Goal: Contribute content

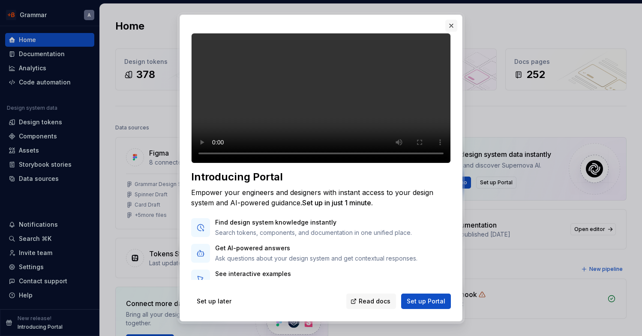
click at [450, 26] on button "button" at bounding box center [451, 26] width 12 height 12
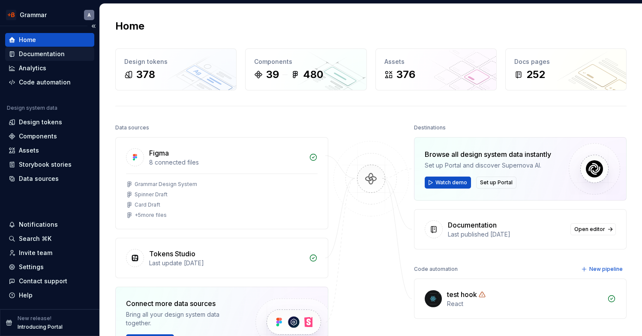
click at [25, 51] on div "Documentation" at bounding box center [42, 54] width 46 height 9
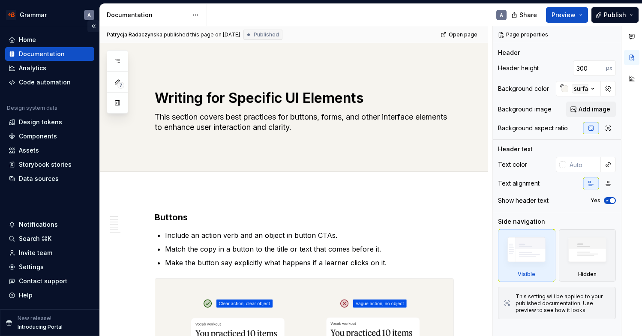
click at [89, 28] on button "Collapse sidebar" at bounding box center [93, 26] width 12 height 12
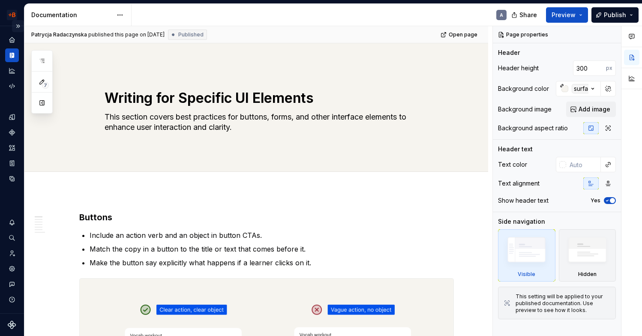
click at [21, 26] on button "Expand sidebar" at bounding box center [18, 26] width 12 height 12
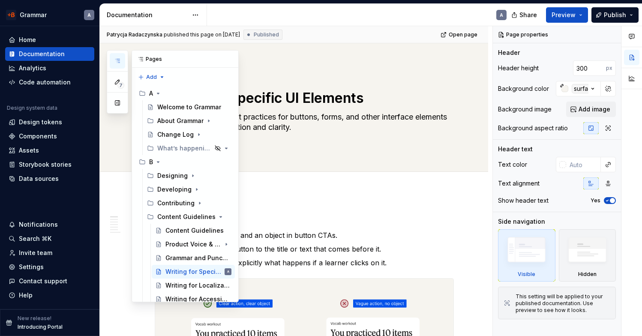
click at [117, 59] on icon "button" at bounding box center [117, 60] width 4 height 3
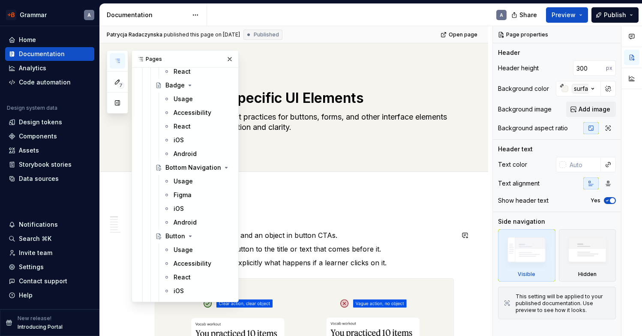
scroll to position [503, 0]
click at [189, 259] on div "Accessibility" at bounding box center [190, 262] width 32 height 9
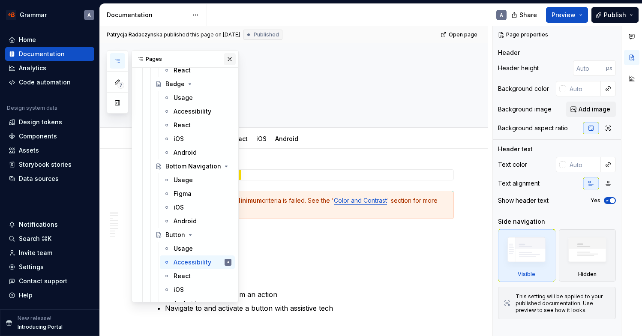
click at [227, 60] on button "button" at bounding box center [230, 59] width 12 height 12
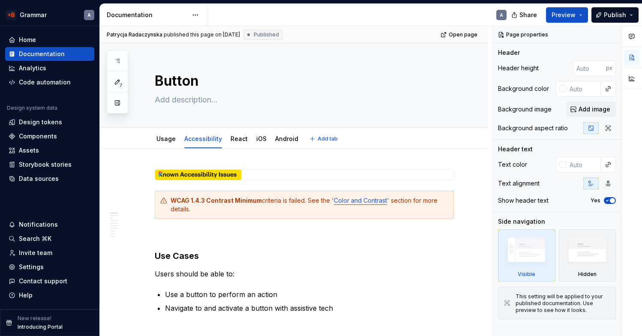
type textarea "*"
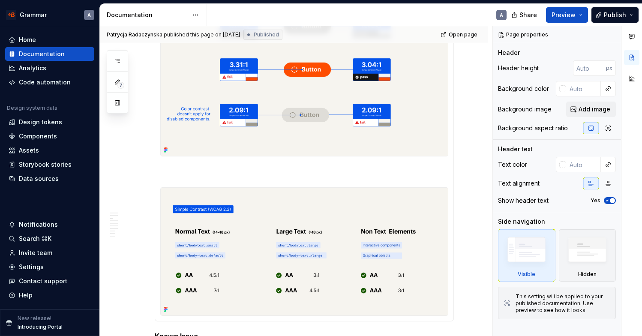
scroll to position [634, 0]
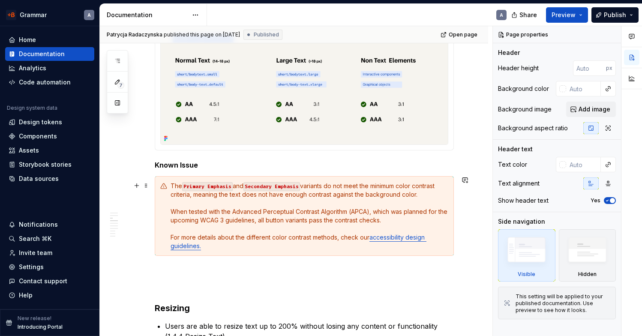
click at [423, 195] on div "The Primary Emphasis and Secondary Emphasis variants do not meet the minimum co…" at bounding box center [310, 216] width 278 height 69
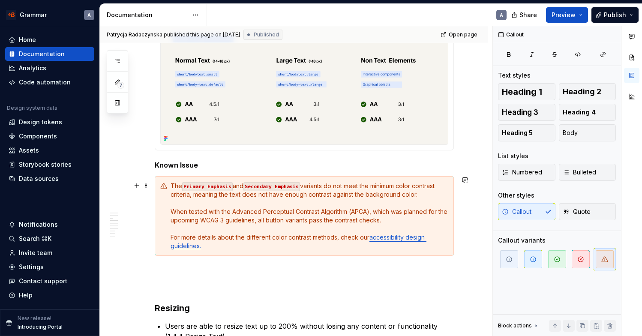
click at [440, 197] on div "The Primary Emphasis and Secondary Emphasis variants do not meet the minimum co…" at bounding box center [310, 216] width 278 height 69
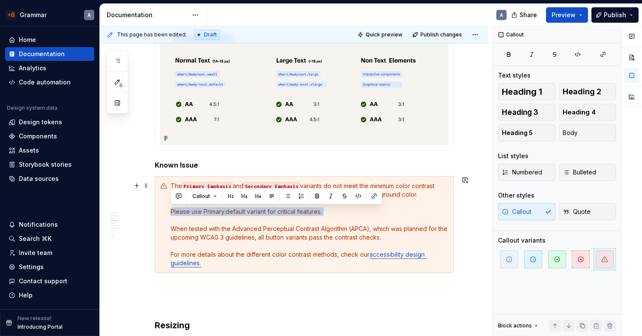
drag, startPoint x: 170, startPoint y: 210, endPoint x: 328, endPoint y: 216, distance: 158.7
click at [328, 216] on div "The Primary Emphasis and Secondary Emphasis variants do not meet the minimum co…" at bounding box center [304, 224] width 299 height 97
click at [318, 195] on button "button" at bounding box center [317, 196] width 12 height 12
click at [344, 209] on div "The Primary Emphasis and Secondary Emphasis variants do not meet the minimum co…" at bounding box center [310, 225] width 278 height 86
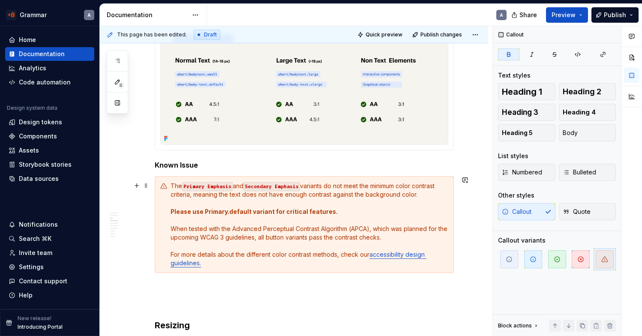
click at [333, 221] on div "The Primary Emphasis and Secondary Emphasis variants do not meet the minimum co…" at bounding box center [310, 225] width 278 height 86
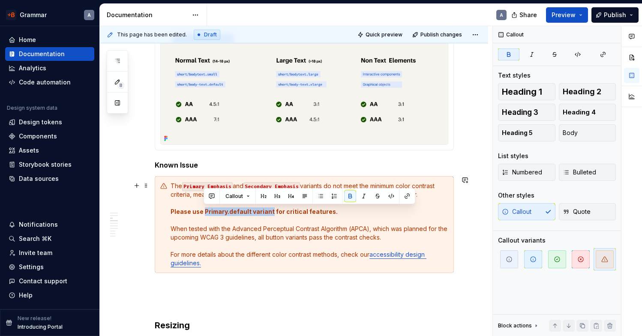
drag, startPoint x: 203, startPoint y: 212, endPoint x: 270, endPoint y: 213, distance: 67.7
click at [270, 213] on strong "Please use Primary.default variant for critical features." at bounding box center [254, 211] width 167 height 7
click at [391, 197] on button "button" at bounding box center [391, 196] width 12 height 12
click at [411, 218] on div "The Primary Emphasis and Secondary Emphasis variants do not meet the minimum co…" at bounding box center [310, 225] width 278 height 86
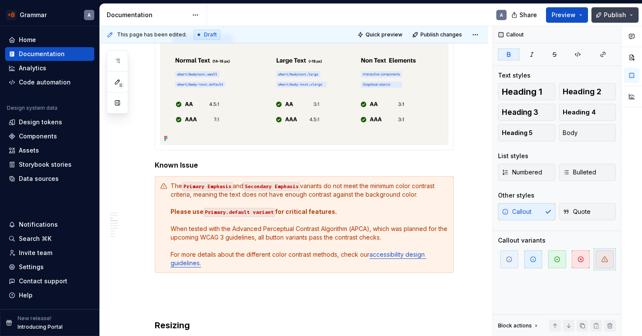
click at [613, 20] on button "Publish" at bounding box center [614, 14] width 47 height 15
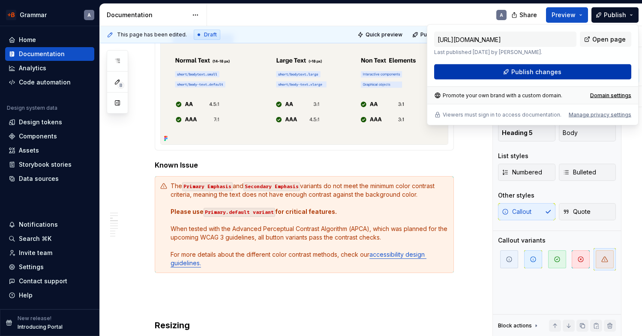
click at [592, 78] on button "Publish changes" at bounding box center [532, 71] width 197 height 15
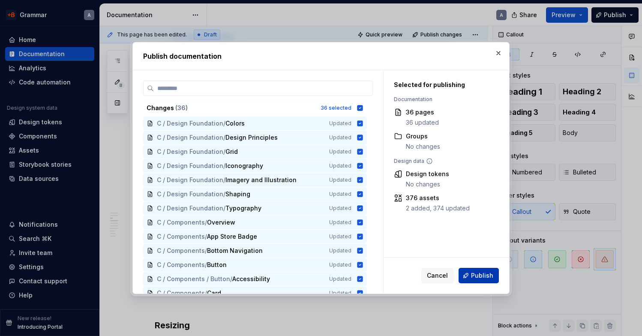
click at [489, 277] on span "Publish" at bounding box center [482, 275] width 22 height 9
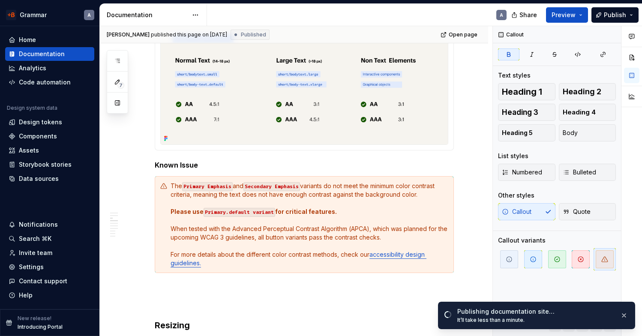
type textarea "*"
